Goal: Check status

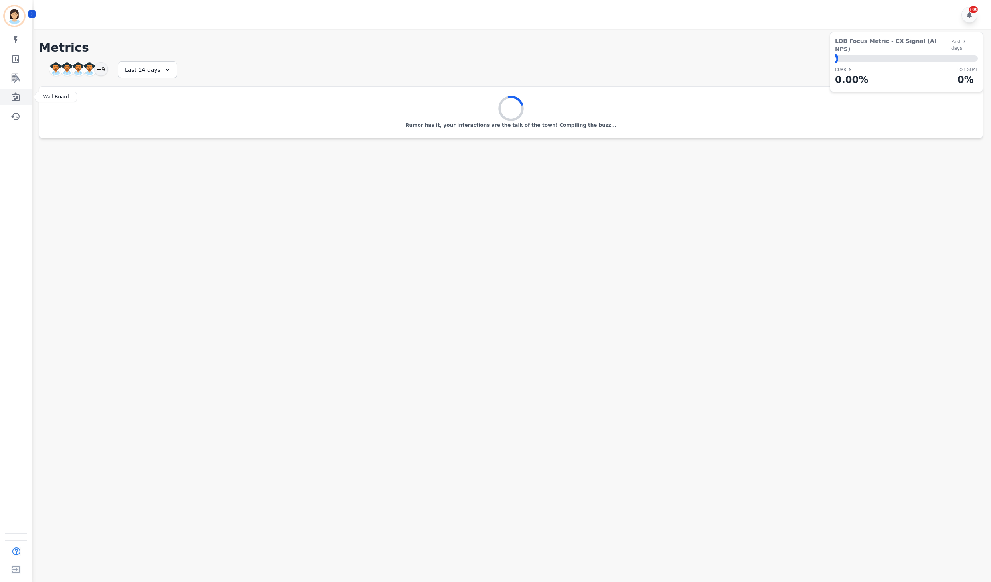
click at [7, 104] on link "Sidebar" at bounding box center [16, 97] width 31 height 16
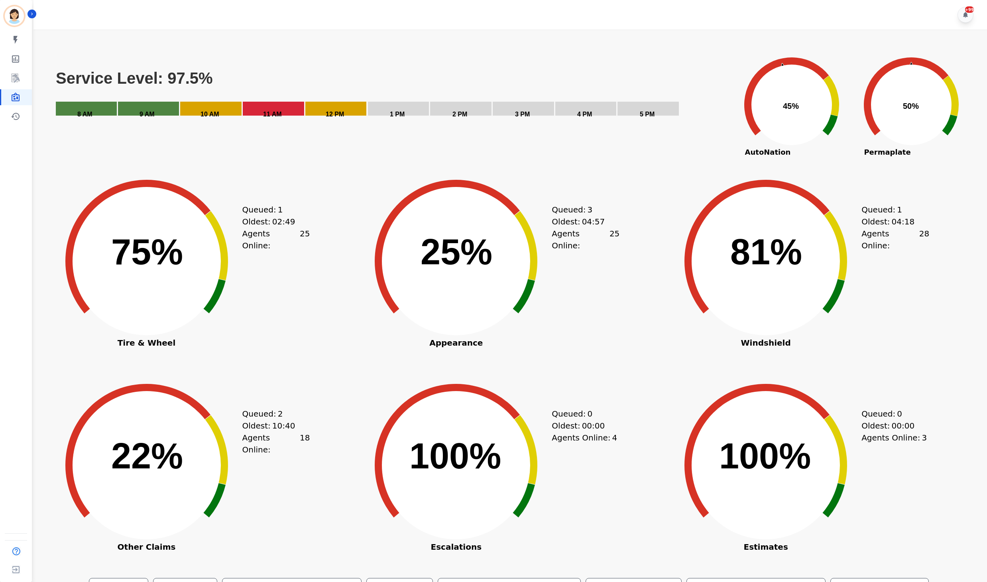
click at [937, 526] on div "Created with Highcharts 10.3.3 100% ​ 100% Estimates Queued: 0 Oldest: 00:00 Ag…" at bounding box center [818, 478] width 305 height 199
click at [325, 327] on div "Created with Highcharts 10.3.3 67% ​ 67% Tire & Wheel Queued: 0 Oldest: 00:00 A…" at bounding box center [199, 274] width 305 height 199
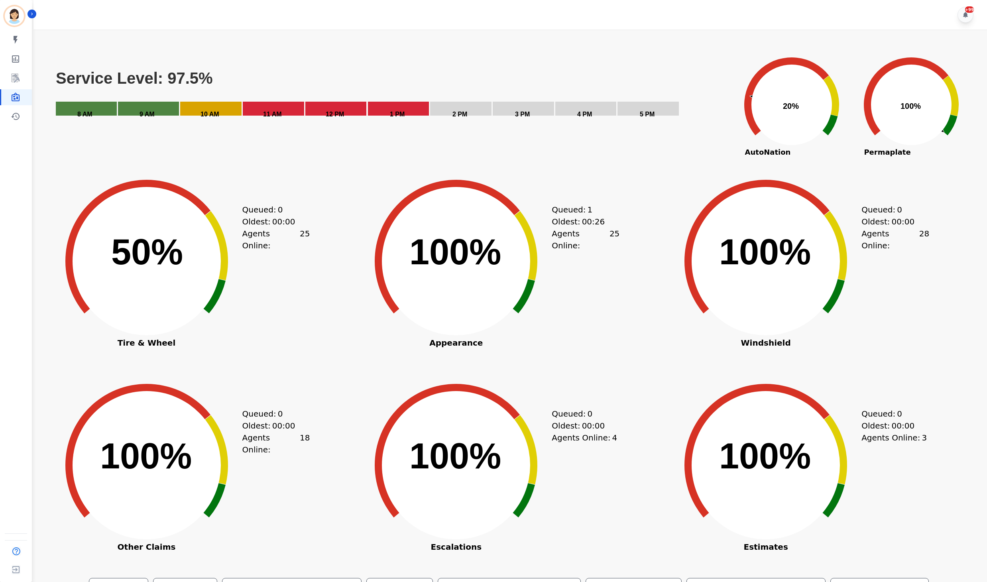
click at [945, 302] on div "Created with Highcharts 10.3.3 100% ​ 100% Windshield Queued: 0 Oldest: 00:00 A…" at bounding box center [818, 274] width 305 height 199
click at [416, 386] on icon "Created with Highcharts 10.3.3 100% ​ 100%" at bounding box center [455, 459] width 199 height 199
